Goal: Check status: Check status

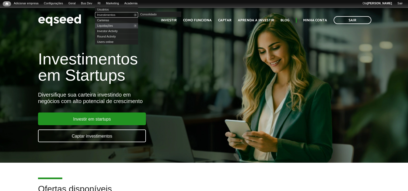
click at [118, 16] on link "Investimentos" at bounding box center [116, 14] width 43 height 5
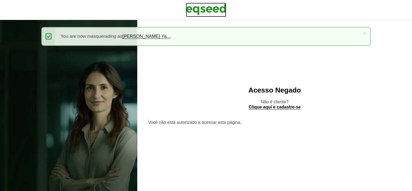
click at [205, 10] on img at bounding box center [206, 9] width 40 height 13
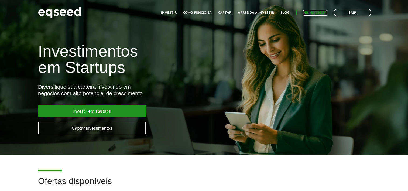
click at [323, 11] on link "Minha conta" at bounding box center [315, 13] width 24 height 4
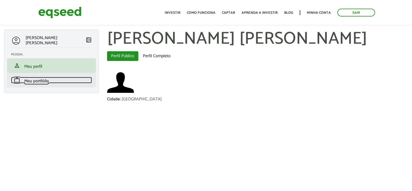
click at [53, 77] on link "work Meu portfólio" at bounding box center [51, 80] width 81 height 6
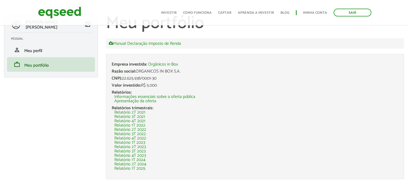
scroll to position [23, 0]
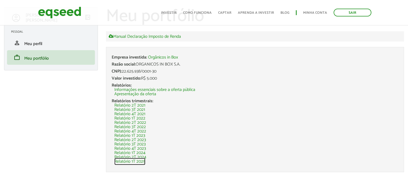
click at [143, 163] on link "Relatório 1T 2025" at bounding box center [129, 161] width 31 height 4
click at [351, 13] on link "Sair" at bounding box center [352, 13] width 38 height 8
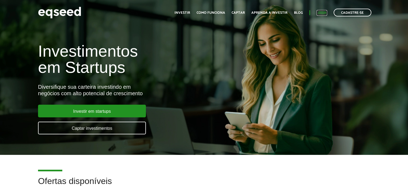
click at [318, 13] on link "Login" at bounding box center [321, 13] width 11 height 4
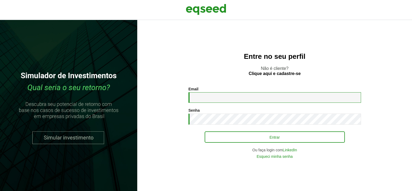
type input "**********"
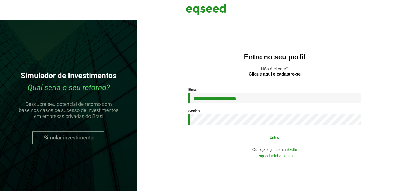
click at [255, 137] on button "Entrar" at bounding box center [275, 137] width 140 height 10
